Goal: Transaction & Acquisition: Purchase product/service

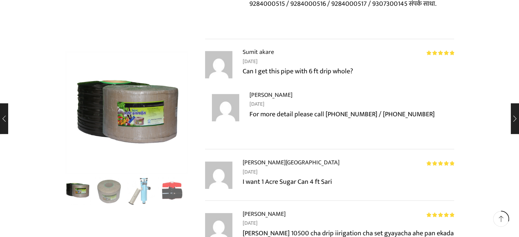
scroll to position [2220, 0]
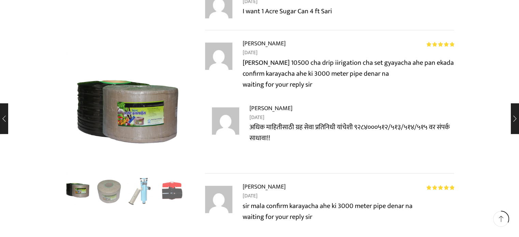
type input "[EMAIL_ADDRESS][DOMAIN_NAME]"
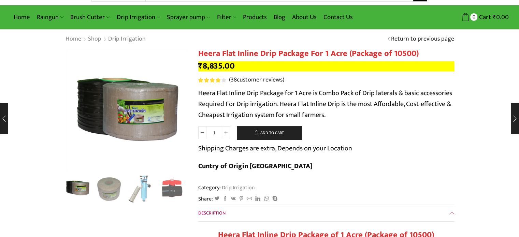
scroll to position [0, 0]
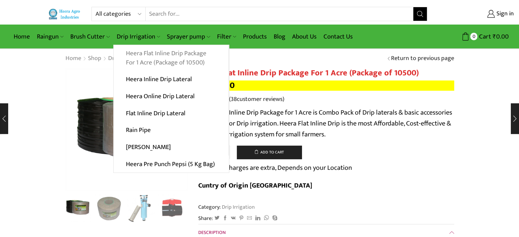
click at [165, 56] on link "Heera Flat Inline Drip Package For 1 Acre (Package of 10500)" at bounding box center [171, 58] width 115 height 26
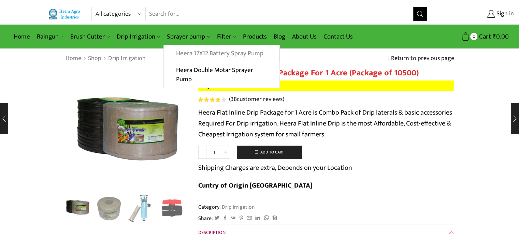
click at [196, 52] on link "Heera 12X12 Battery Spray Pump" at bounding box center [221, 53] width 115 height 17
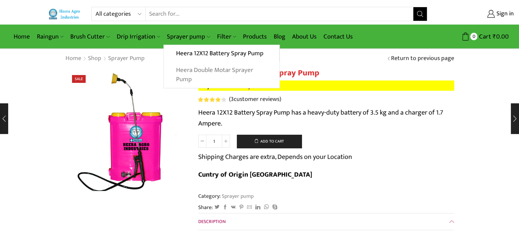
type input "[EMAIL_ADDRESS][DOMAIN_NAME]"
click at [192, 70] on link "Heera Double Motar Sprayer Pump" at bounding box center [221, 75] width 115 height 26
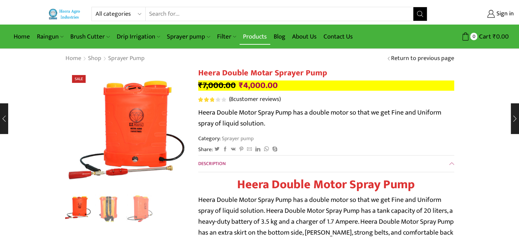
type input "[EMAIL_ADDRESS][DOMAIN_NAME]"
click at [249, 34] on link "Products" at bounding box center [255, 37] width 31 height 16
click at [21, 37] on link "Home" at bounding box center [21, 37] width 23 height 16
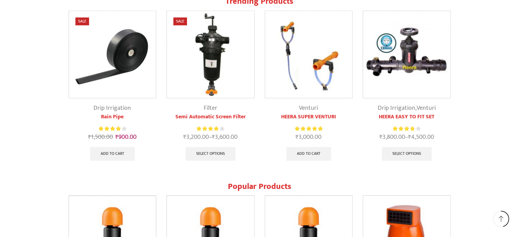
scroll to position [615, 0]
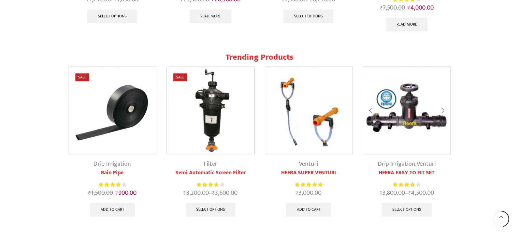
type input "[EMAIL_ADDRESS][DOMAIN_NAME]"
click at [399, 103] on img at bounding box center [406, 110] width 87 height 87
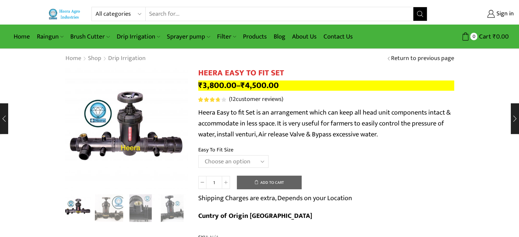
type input "[EMAIL_ADDRESS][DOMAIN_NAME]"
click at [252, 161] on select "Choose an option 2" Easy To Fit 2.5" Easy To Fit 3" Easy To Fit" at bounding box center [233, 161] width 70 height 13
click at [198, 155] on select "Choose an option 2" Easy To Fit 2.5" Easy To Fit 3" Easy To Fit" at bounding box center [233, 161] width 70 height 13
select select "2.5" Easy To Fit"
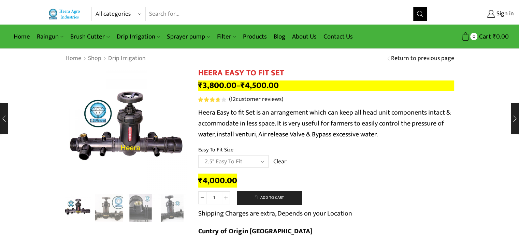
scroll to position [102, 0]
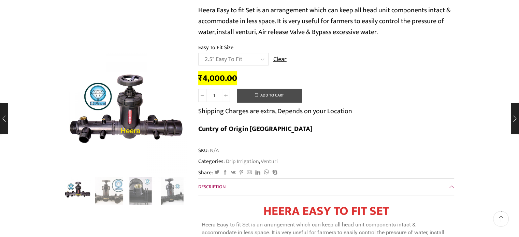
click at [265, 97] on button "Add to cart" at bounding box center [269, 96] width 65 height 14
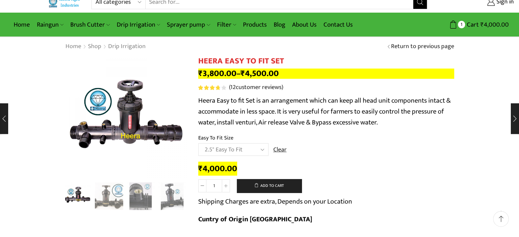
scroll to position [0, 0]
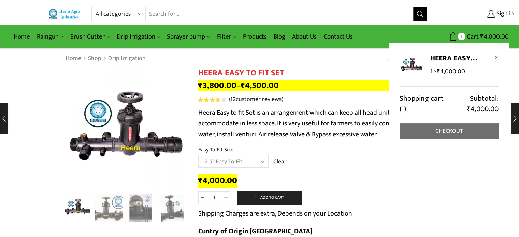
click at [459, 134] on link "Checkout" at bounding box center [449, 131] width 99 height 15
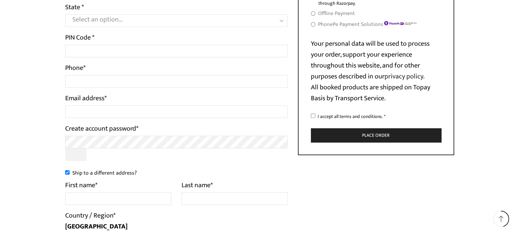
scroll to position [239, 0]
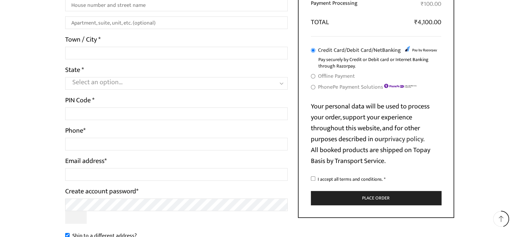
type input "[EMAIL_ADDRESS][DOMAIN_NAME]"
click at [313, 78] on input "Offline Payment" at bounding box center [313, 76] width 4 height 4
radio input "true"
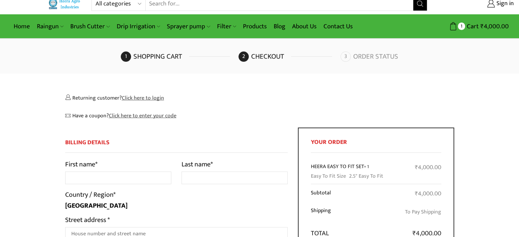
scroll to position [0, 0]
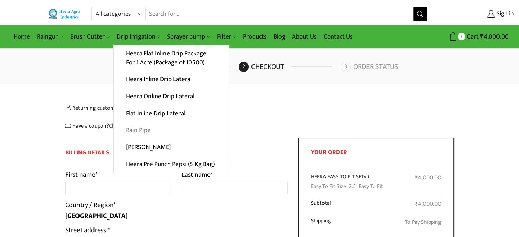
click at [143, 128] on link "Rain Pipe" at bounding box center [171, 130] width 115 height 17
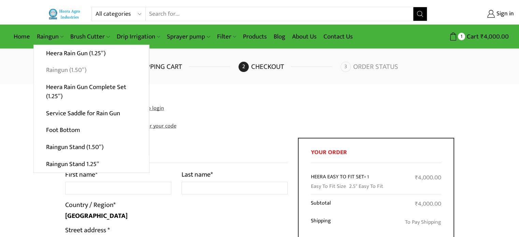
click at [64, 71] on link "Raingun (1.50″)" at bounding box center [91, 70] width 115 height 17
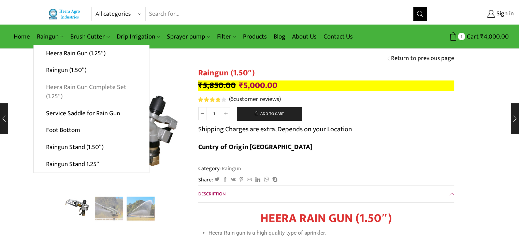
type input "[EMAIL_ADDRESS][DOMAIN_NAME]"
click at [93, 85] on link "Heera Rain Gun Complete Set (1.25″)" at bounding box center [91, 92] width 115 height 26
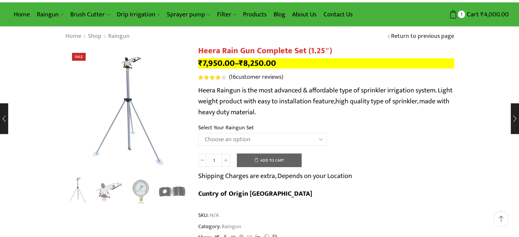
scroll to position [34, 0]
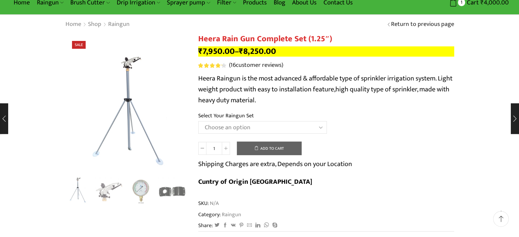
type input "[EMAIL_ADDRESS][DOMAIN_NAME]"
click at [229, 129] on select "Choose an option Raingun Set for 2'' PVC Pipe Raingun Set for 2.5'' PVC Pipe Ra…" at bounding box center [262, 127] width 129 height 13
click at [198, 121] on select "Choose an option Raingun Set for 2'' PVC Pipe Raingun Set for 2.5'' PVC Pipe Ra…" at bounding box center [262, 127] width 129 height 13
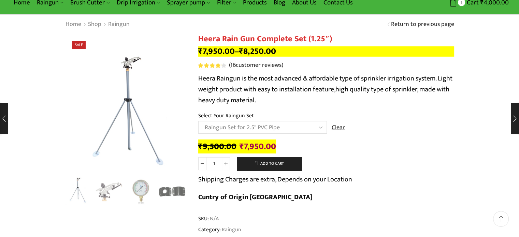
click at [256, 128] on select "Choose an option Raingun Set for 2'' PVC Pipe Raingun Set for 2.5'' PVC Pipe Ra…" at bounding box center [262, 127] width 129 height 13
click at [198, 121] on select "Choose an option Raingun Set for 2'' PVC Pipe Raingun Set for 2.5'' PVC Pipe Ra…" at bounding box center [262, 127] width 129 height 13
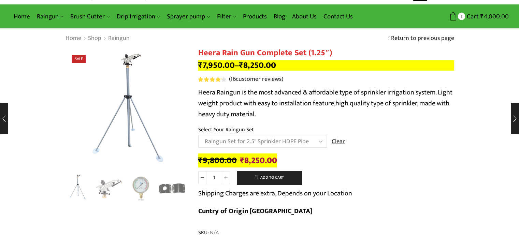
scroll to position [0, 0]
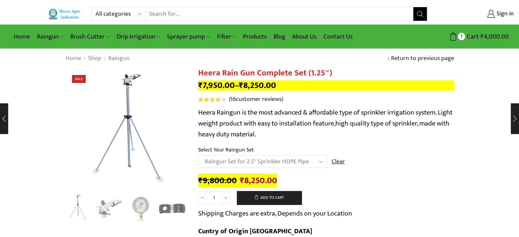
click at [265, 162] on select "Choose an option Raingun Set for 2'' PVC Pipe Raingun Set for 2.5'' PVC Pipe Ra…" at bounding box center [262, 161] width 129 height 13
select select "Raingun Set for 3'' Sprinkler HDPE Pipe"
click at [198, 155] on select "Choose an option Raingun Set for 2'' PVC Pipe Raingun Set for 2.5'' PVC Pipe Ra…" at bounding box center [262, 161] width 129 height 13
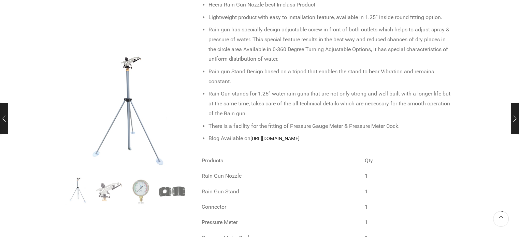
scroll to position [410, 0]
